Goal: Check status: Check status

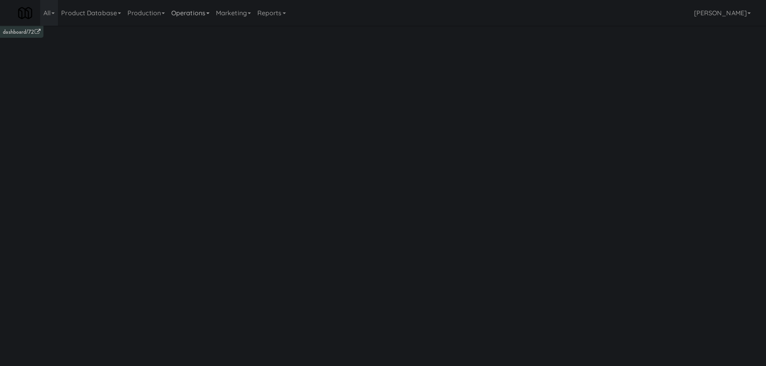
click at [203, 9] on link "Operations" at bounding box center [190, 13] width 45 height 26
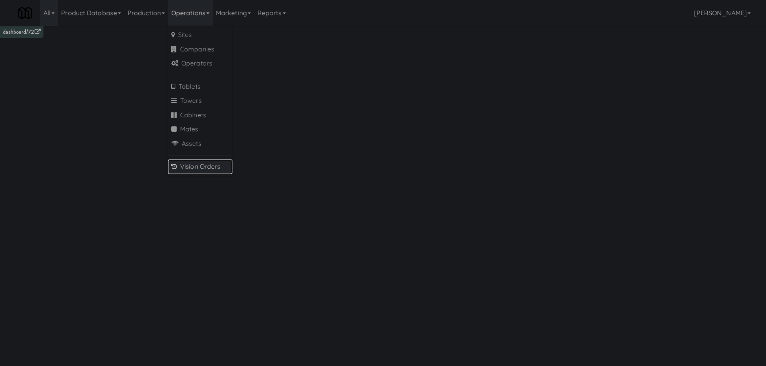
click at [199, 167] on link "Vision Orders" at bounding box center [200, 167] width 64 height 14
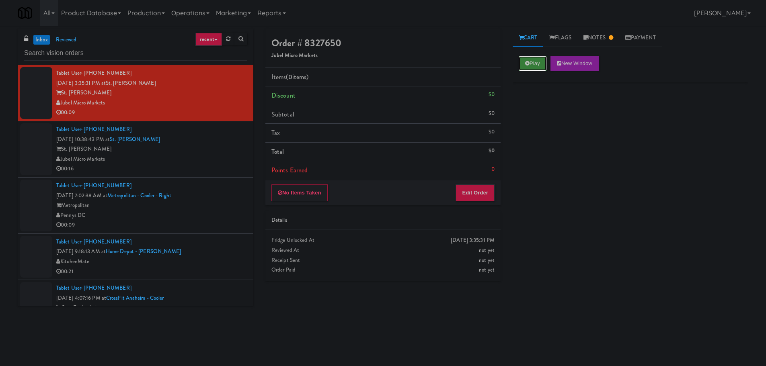
click at [524, 70] on button "Play" at bounding box center [532, 63] width 28 height 14
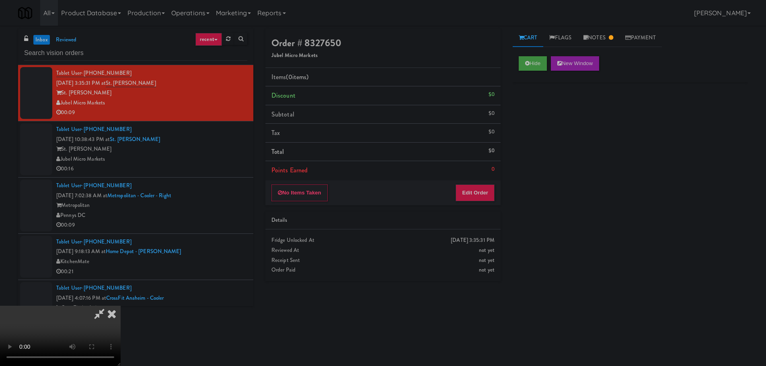
click at [486, 182] on div "No Items Taken Edit Order" at bounding box center [382, 192] width 235 height 25
click at [486, 188] on button "Edit Order" at bounding box center [474, 192] width 39 height 17
